Goal: Communication & Community: Participate in discussion

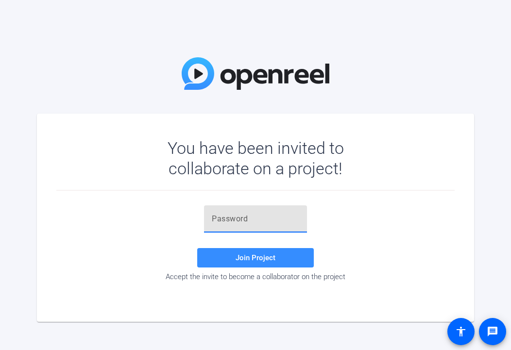
click at [260, 221] on input "text" at bounding box center [255, 219] width 87 height 12
paste input "gTUGyz"
type input "gTUGyz"
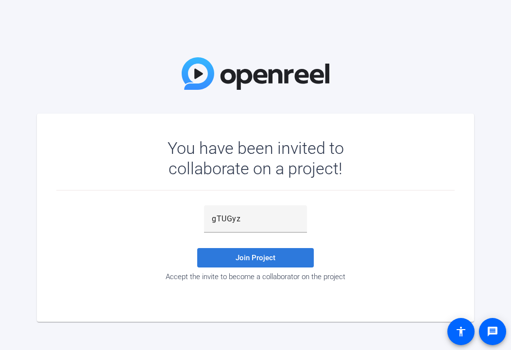
click at [263, 249] on span at bounding box center [255, 257] width 117 height 23
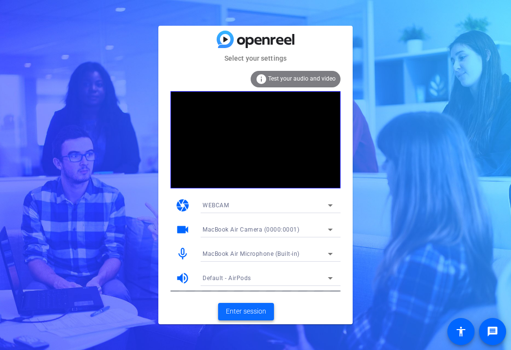
click at [239, 309] on span "Enter session" at bounding box center [246, 312] width 40 height 10
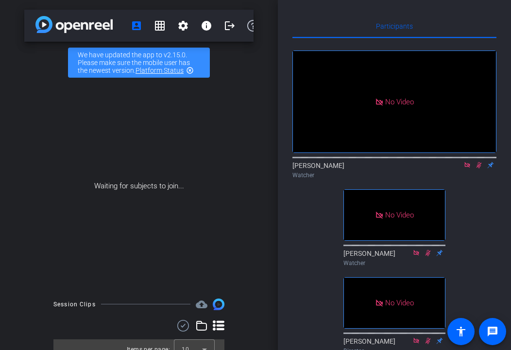
click at [469, 168] on icon at bounding box center [466, 164] width 5 height 5
click at [468, 169] on icon at bounding box center [467, 165] width 8 height 7
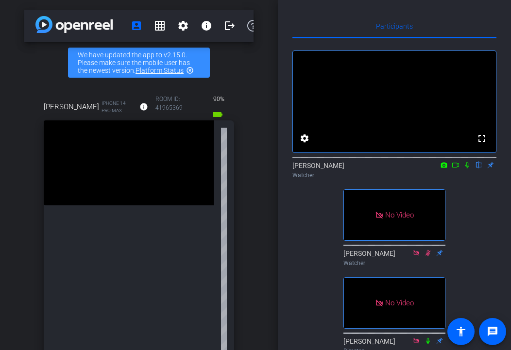
click at [453, 169] on icon at bounding box center [456, 165] width 8 height 7
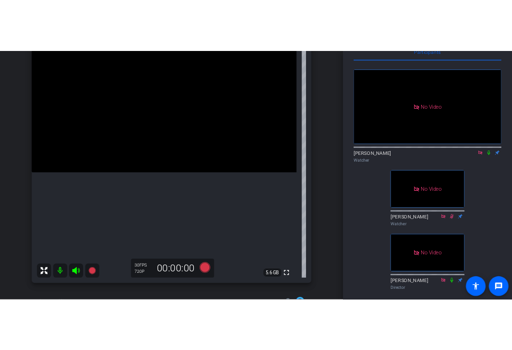
scroll to position [120, 0]
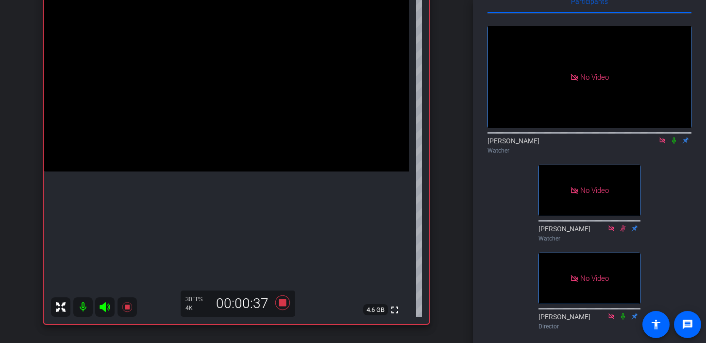
click at [511, 144] on icon at bounding box center [674, 140] width 4 height 6
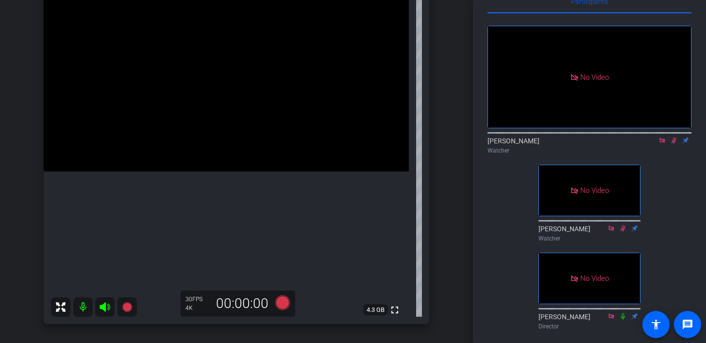
click at [511, 144] on icon at bounding box center [674, 140] width 8 height 7
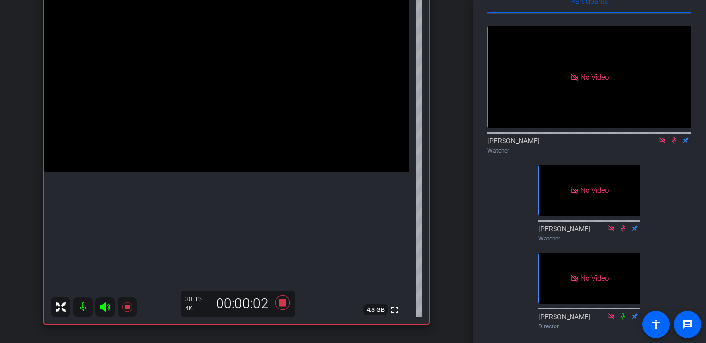
click at [511, 144] on icon at bounding box center [674, 140] width 5 height 6
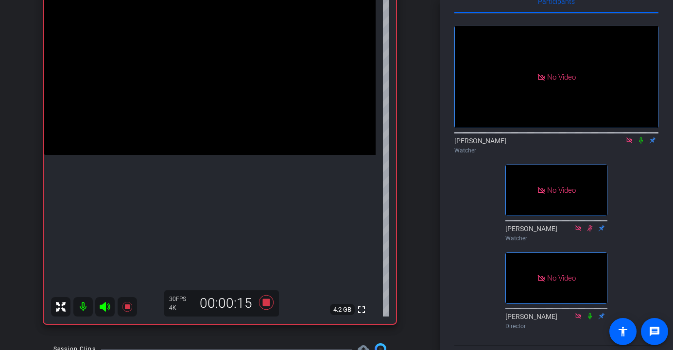
click at [511, 144] on icon at bounding box center [641, 140] width 8 height 7
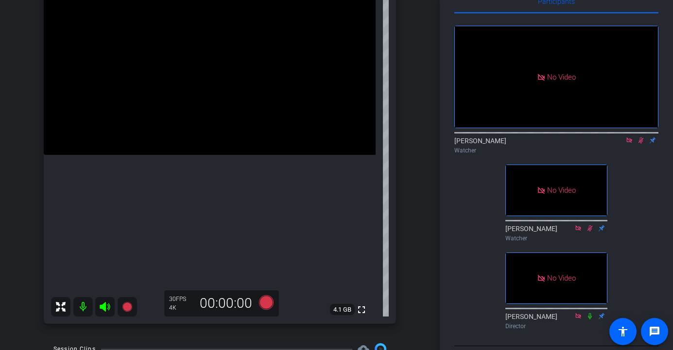
click at [511, 144] on icon at bounding box center [641, 140] width 8 height 7
click at [34, 253] on div "[PERSON_NAME] iPhone 14 Pro Max info ROOM ID: 41965369 85% battery_std fullscre…" at bounding box center [219, 145] width 391 height 378
click at [82, 307] on div at bounding box center [94, 306] width 86 height 19
click at [511, 144] on icon at bounding box center [641, 140] width 4 height 6
click at [511, 144] on icon at bounding box center [640, 140] width 5 height 6
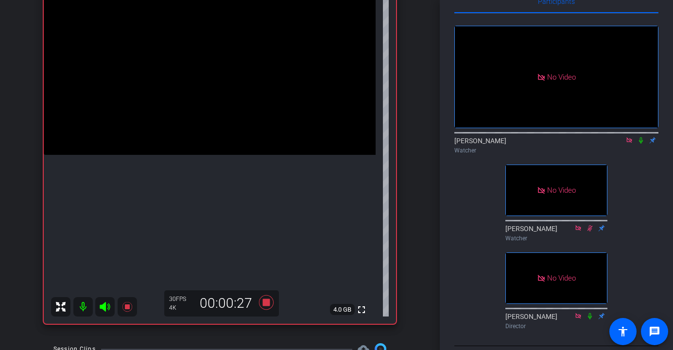
click at [3, 194] on div "Macy's Holiday Creator 2 account_box grid_on settings info logout We have updat…" at bounding box center [220, 55] width 440 height 350
click at [511, 144] on icon at bounding box center [641, 140] width 4 height 6
click at [11, 168] on div "Macy's Holiday Creator 2 account_box grid_on settings info logout We have updat…" at bounding box center [220, 55] width 440 height 350
click at [511, 144] on icon at bounding box center [641, 140] width 8 height 7
click at [511, 145] on mat-icon at bounding box center [641, 140] width 12 height 9
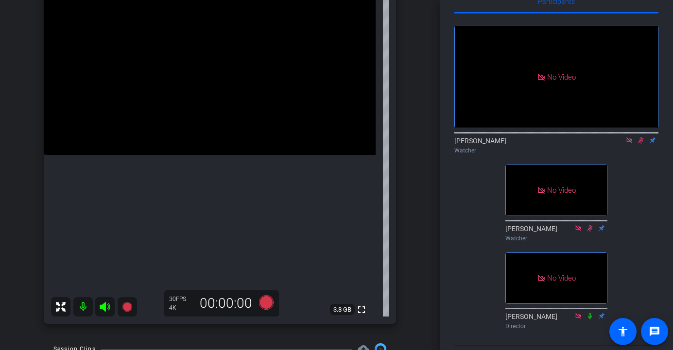
click at [511, 144] on icon at bounding box center [641, 140] width 8 height 7
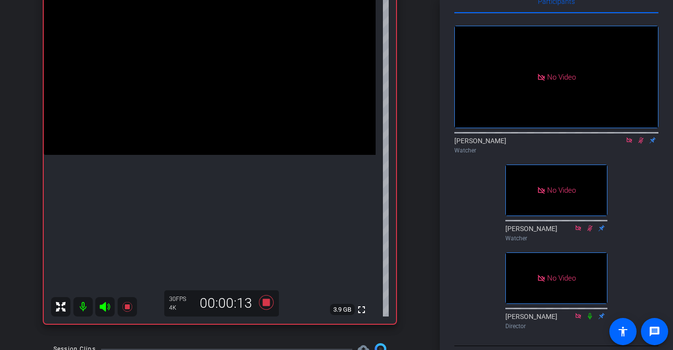
click at [511, 144] on icon at bounding box center [641, 140] width 8 height 7
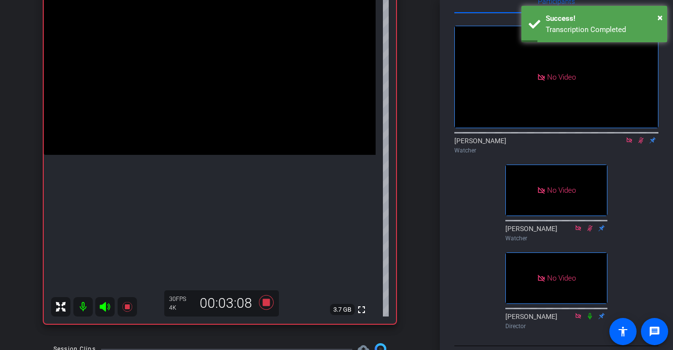
click at [511, 144] on icon at bounding box center [641, 140] width 8 height 7
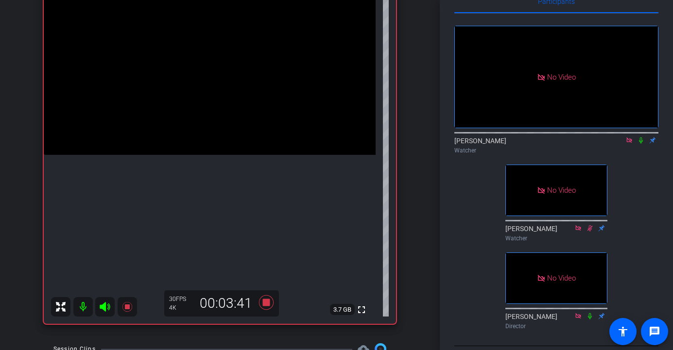
click at [511, 144] on icon at bounding box center [641, 140] width 8 height 7
click at [20, 220] on div "Macy's Holiday Creator 2 account_box grid_on settings info logout We have updat…" at bounding box center [220, 55] width 440 height 350
click at [511, 144] on icon at bounding box center [641, 140] width 8 height 7
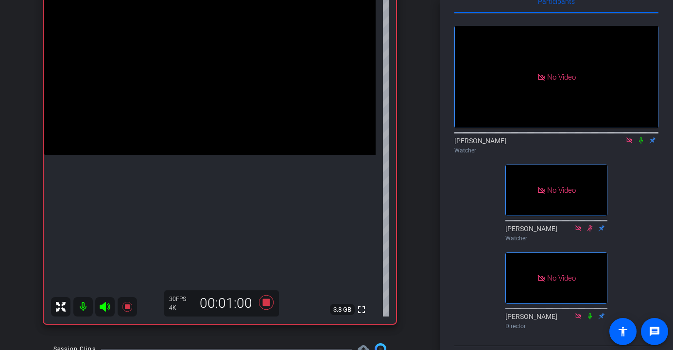
click at [511, 144] on icon at bounding box center [641, 140] width 8 height 7
click at [511, 144] on icon at bounding box center [640, 140] width 5 height 6
click at [511, 144] on icon at bounding box center [641, 140] width 4 height 6
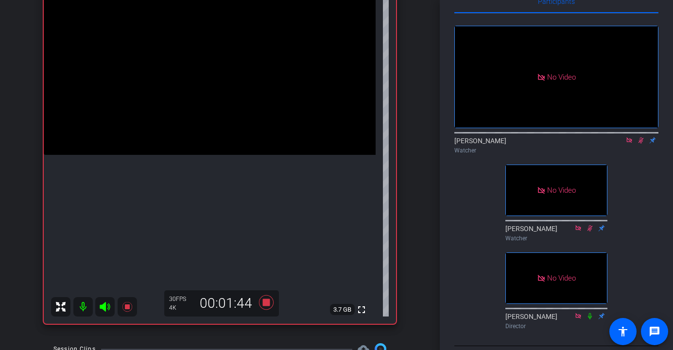
click at [511, 144] on icon at bounding box center [640, 140] width 5 height 6
click at [511, 144] on icon at bounding box center [641, 140] width 4 height 6
click at [511, 144] on icon at bounding box center [640, 140] width 5 height 6
click at [511, 144] on icon at bounding box center [641, 140] width 8 height 7
click at [511, 144] on icon at bounding box center [640, 140] width 5 height 6
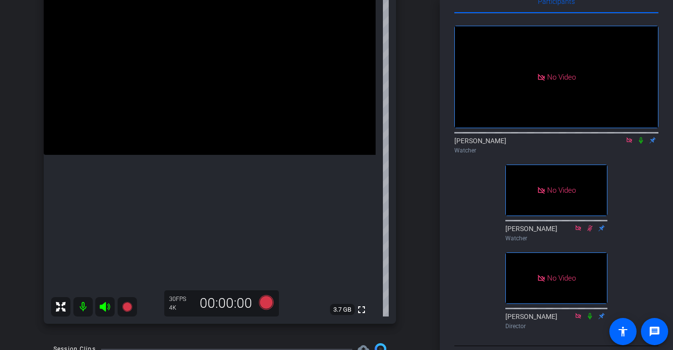
click at [511, 144] on icon at bounding box center [641, 140] width 4 height 6
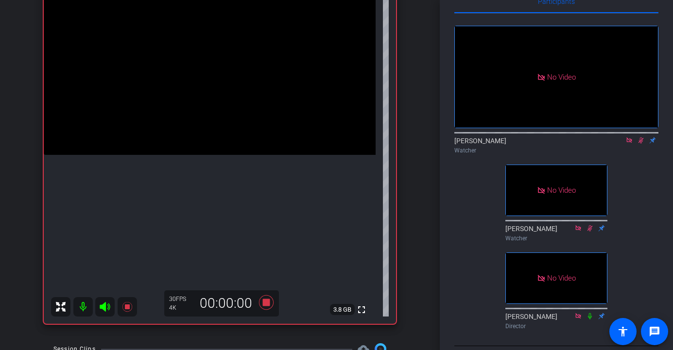
click at [511, 144] on icon at bounding box center [641, 140] width 8 height 7
click at [511, 144] on icon at bounding box center [641, 140] width 4 height 6
click at [511, 144] on icon at bounding box center [641, 140] width 8 height 7
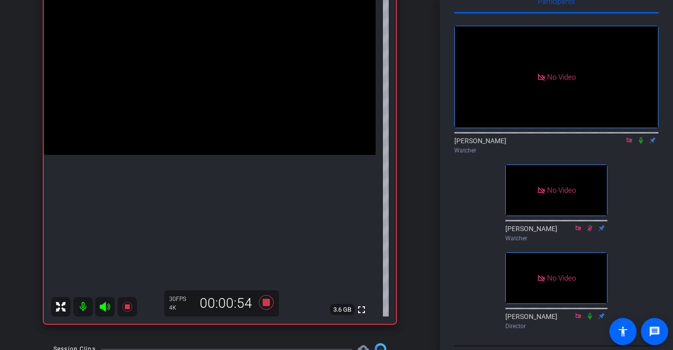
click at [511, 144] on icon at bounding box center [641, 140] width 8 height 7
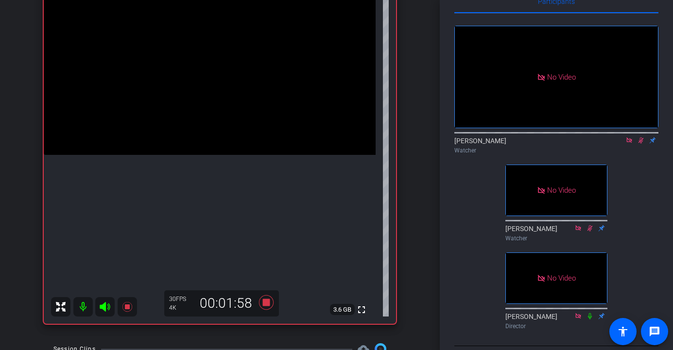
click at [511, 144] on icon at bounding box center [641, 140] width 8 height 7
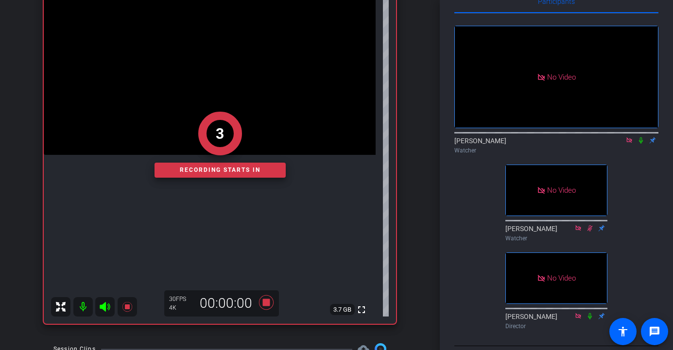
click at [511, 144] on icon at bounding box center [641, 140] width 8 height 7
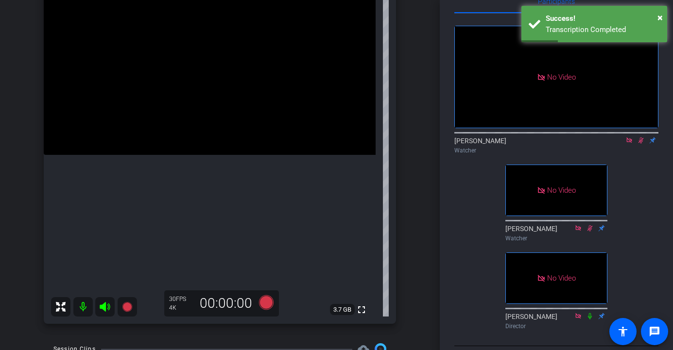
click at [511, 144] on icon at bounding box center [641, 140] width 8 height 7
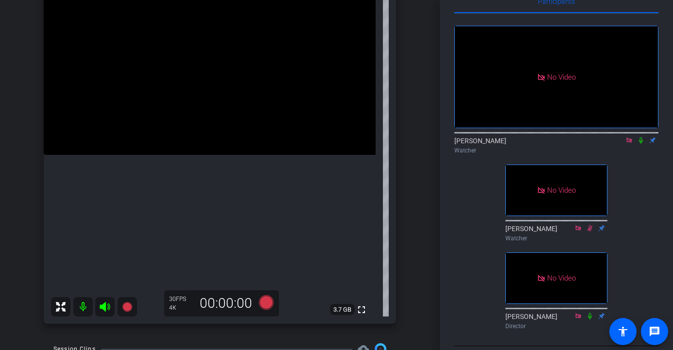
click at [511, 144] on icon at bounding box center [641, 140] width 4 height 6
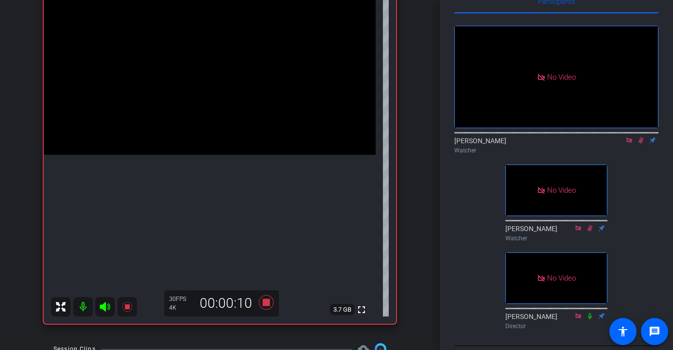
click at [511, 144] on icon at bounding box center [640, 140] width 5 height 6
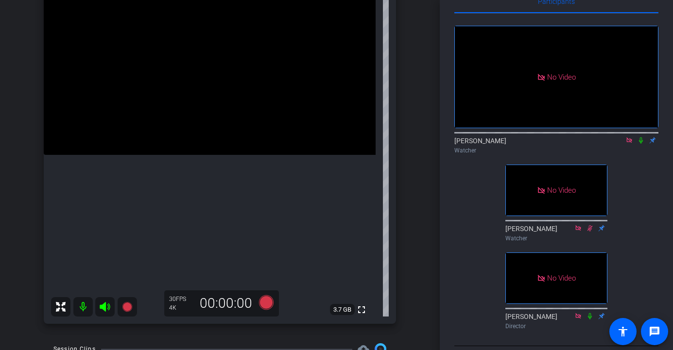
click at [511, 144] on icon at bounding box center [641, 140] width 4 height 6
click at [511, 144] on icon at bounding box center [641, 140] width 8 height 7
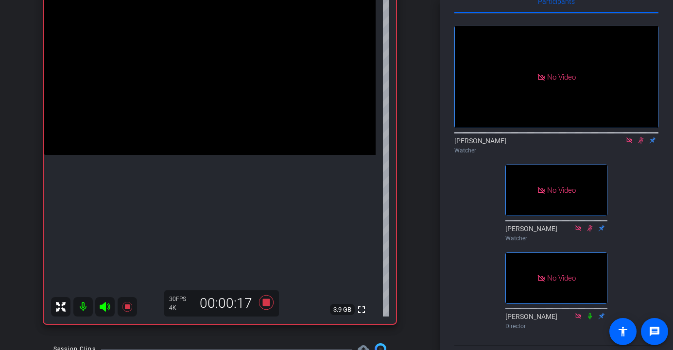
click at [511, 144] on icon at bounding box center [641, 140] width 8 height 7
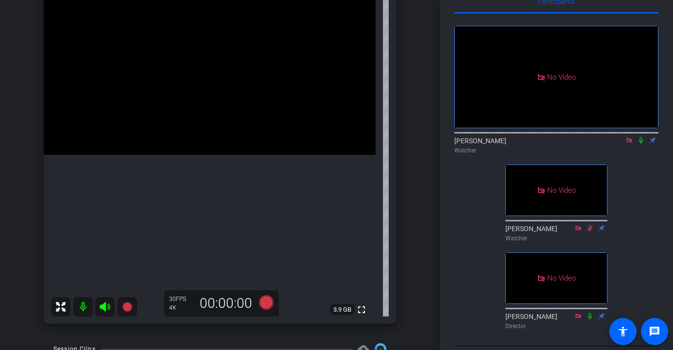
click at [511, 144] on icon at bounding box center [641, 140] width 8 height 7
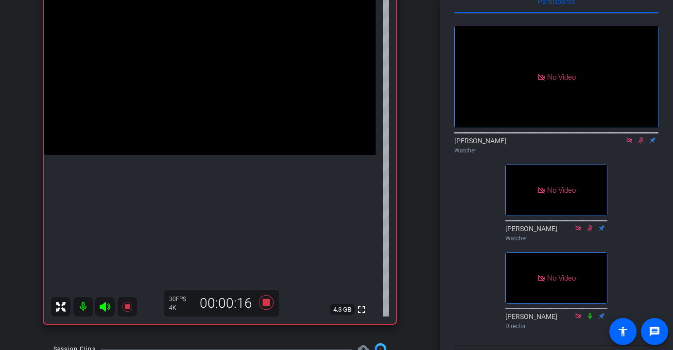
click at [511, 144] on icon at bounding box center [641, 140] width 8 height 7
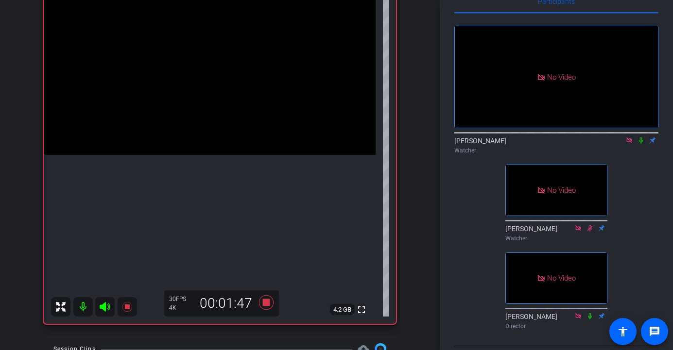
click at [511, 144] on icon at bounding box center [641, 140] width 8 height 7
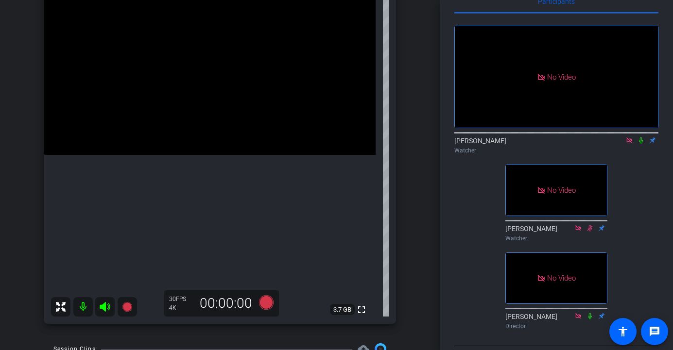
click at [511, 144] on icon at bounding box center [641, 140] width 8 height 7
click at [511, 144] on icon at bounding box center [640, 140] width 5 height 6
click at [511, 144] on icon at bounding box center [641, 140] width 8 height 7
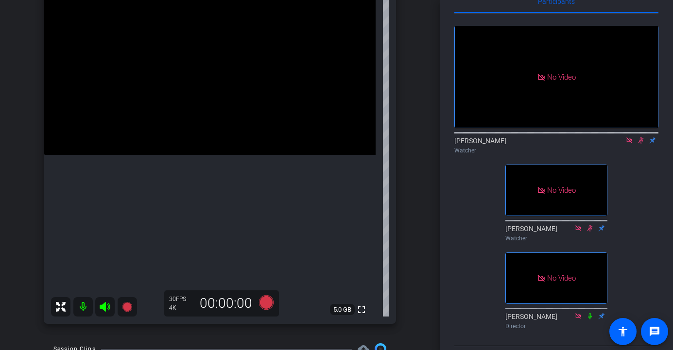
click at [511, 144] on icon at bounding box center [640, 140] width 5 height 6
click at [511, 144] on icon at bounding box center [641, 140] width 8 height 7
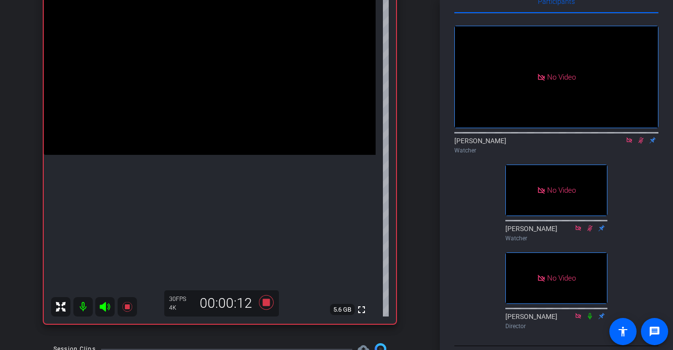
click at [511, 144] on icon at bounding box center [640, 140] width 5 height 6
click at [511, 144] on icon at bounding box center [641, 140] width 4 height 6
click at [511, 144] on icon at bounding box center [641, 140] width 8 height 7
click at [511, 144] on icon at bounding box center [641, 140] width 4 height 6
click at [511, 144] on icon at bounding box center [641, 140] width 8 height 7
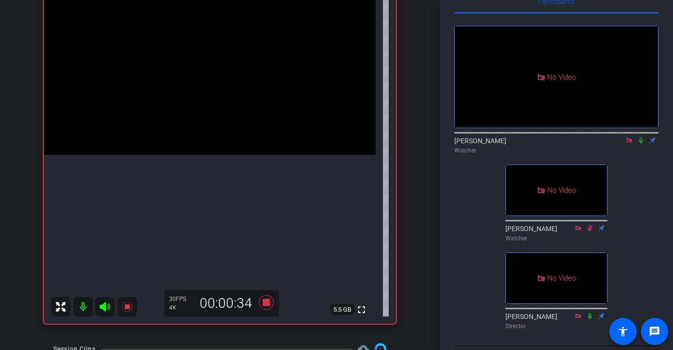
click at [511, 144] on icon at bounding box center [641, 140] width 8 height 7
click at [511, 144] on icon at bounding box center [640, 140] width 5 height 6
click at [511, 144] on icon at bounding box center [641, 140] width 4 height 6
click at [511, 144] on icon at bounding box center [640, 140] width 5 height 6
click at [511, 144] on icon at bounding box center [641, 140] width 8 height 7
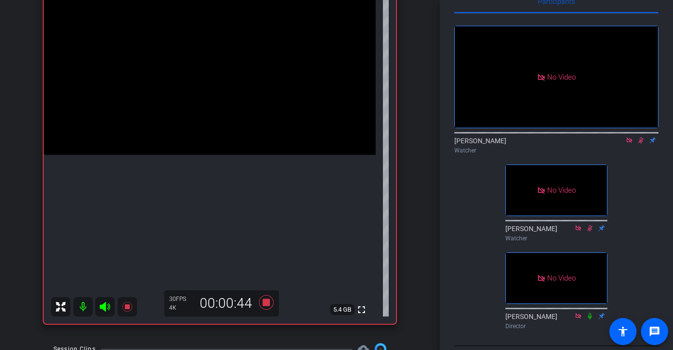
click at [511, 144] on icon at bounding box center [641, 140] width 8 height 7
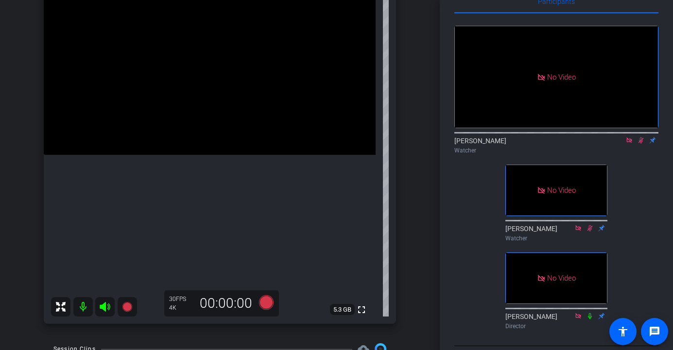
click at [511, 144] on icon at bounding box center [641, 140] width 8 height 7
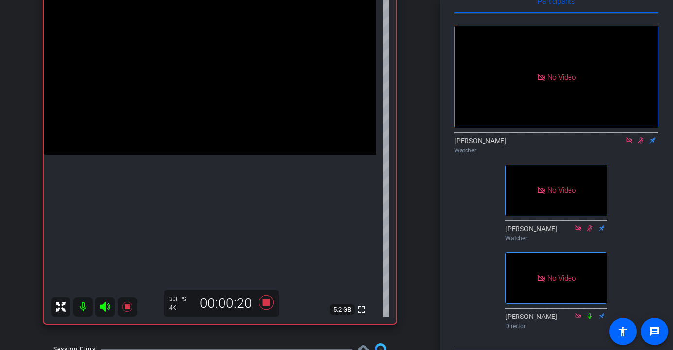
click at [511, 144] on icon at bounding box center [641, 140] width 8 height 7
click at [511, 144] on icon at bounding box center [640, 140] width 5 height 6
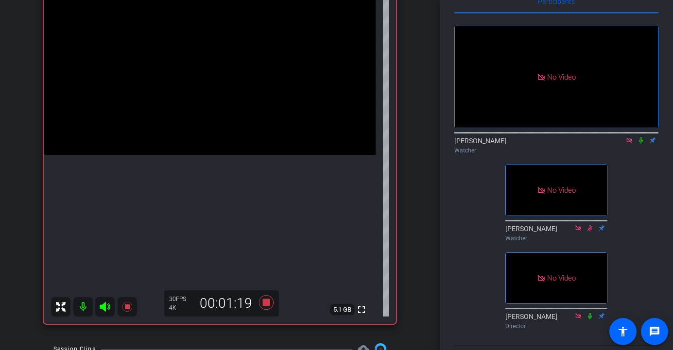
click at [511, 144] on icon at bounding box center [641, 140] width 8 height 7
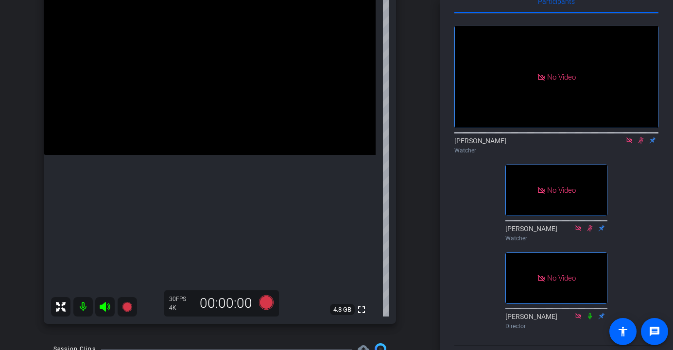
click at [511, 144] on icon at bounding box center [641, 140] width 8 height 7
click at [511, 144] on icon at bounding box center [641, 140] width 4 height 6
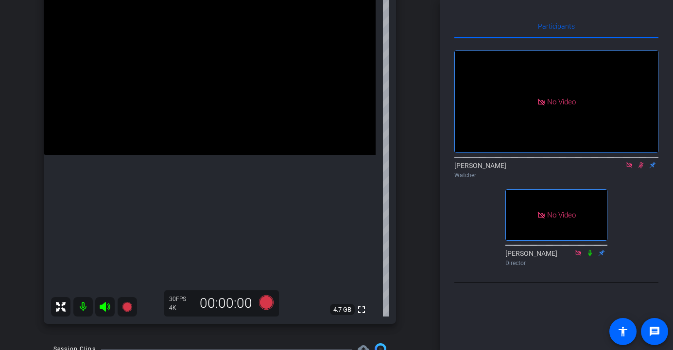
click at [511, 169] on icon at bounding box center [641, 165] width 8 height 7
